Goal: Subscribe to service/newsletter

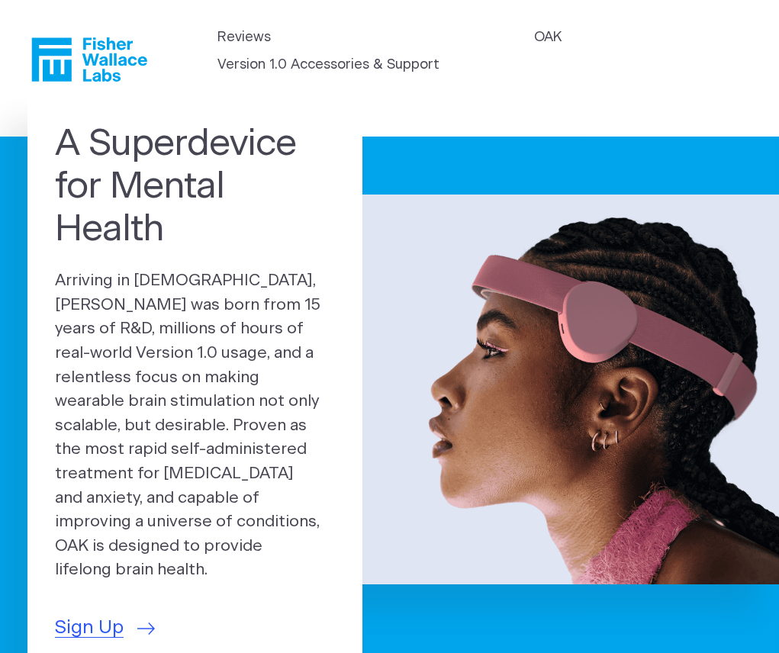
scroll to position [229, 0]
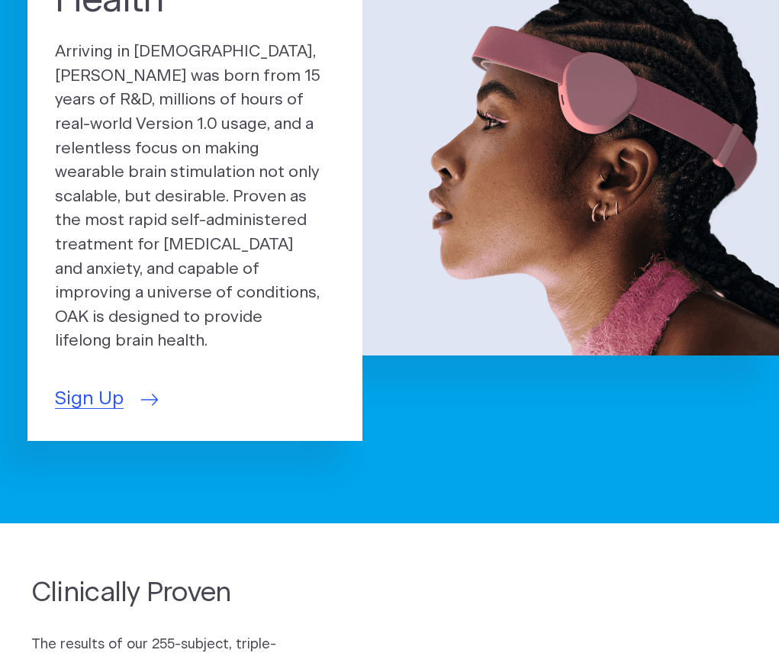
click at [95, 386] on span "Sign Up" at bounding box center [89, 400] width 69 height 28
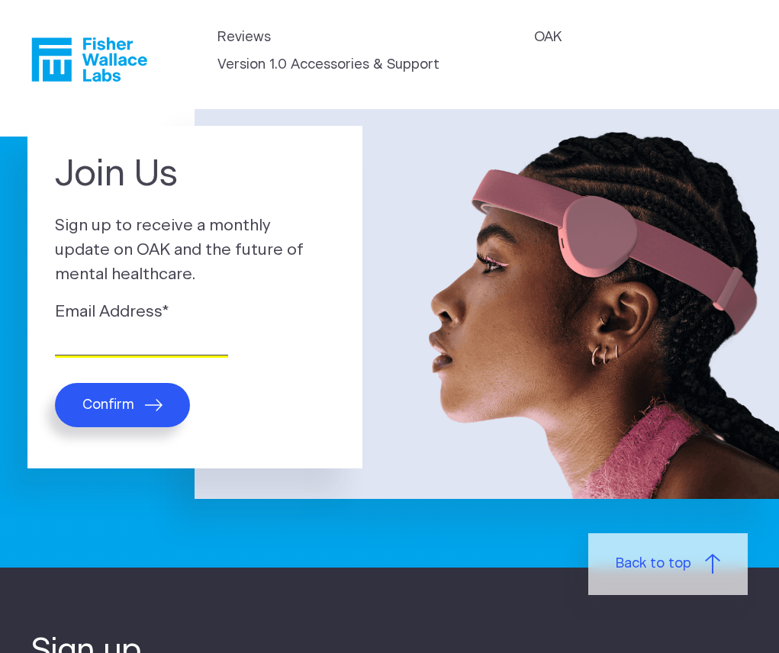
click at [116, 347] on input "Email Address *" at bounding box center [141, 344] width 173 height 24
type input "[EMAIL_ADDRESS][DOMAIN_NAME]"
click at [138, 406] on button "Confirm" at bounding box center [122, 405] width 135 height 44
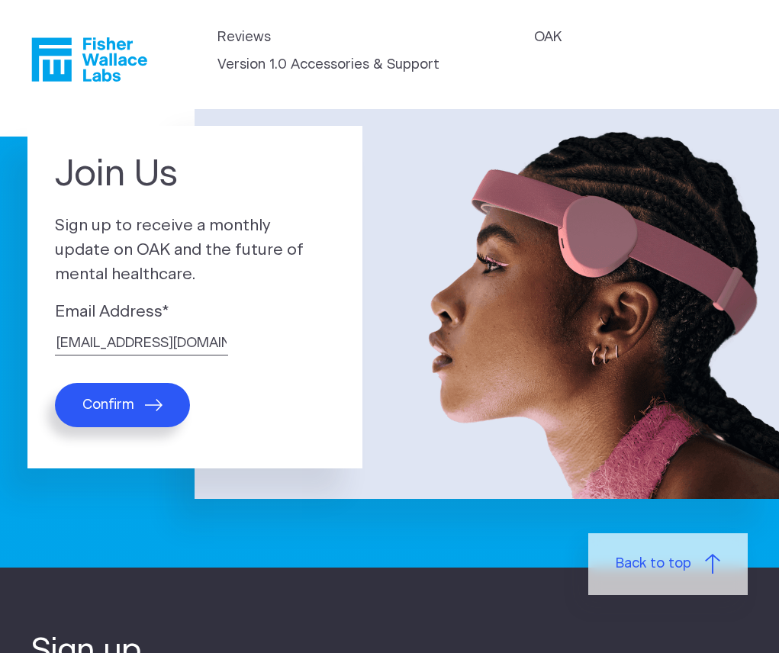
scroll to position [682, 0]
